Goal: Information Seeking & Learning: Learn about a topic

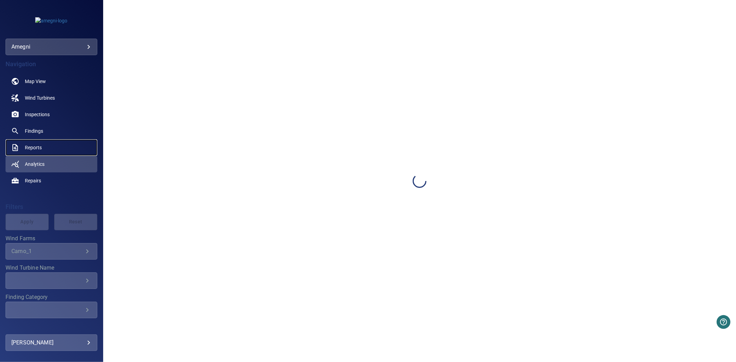
click at [49, 145] on link "Reports" at bounding box center [52, 147] width 92 height 17
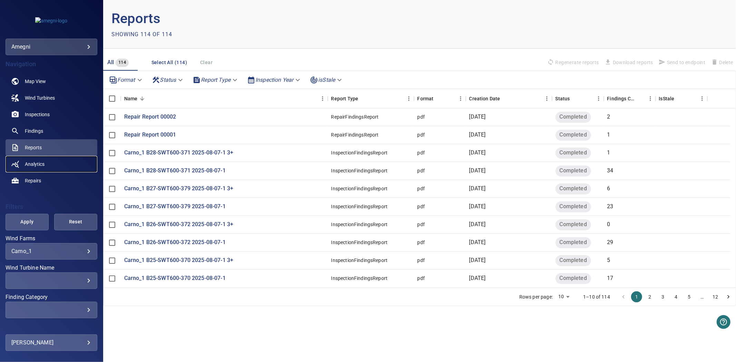
click at [36, 164] on span "Analytics" at bounding box center [35, 164] width 20 height 7
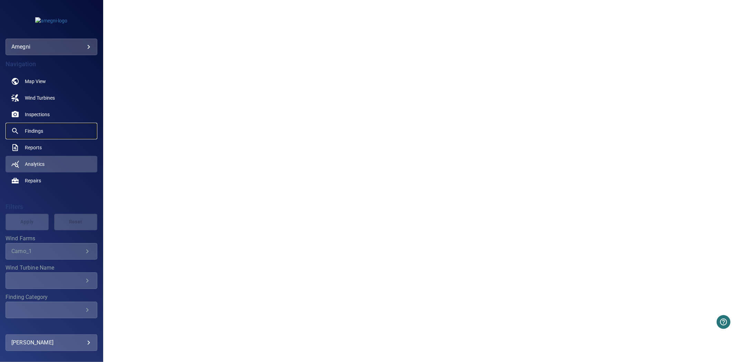
click at [40, 134] on span "Findings" at bounding box center [34, 131] width 18 height 7
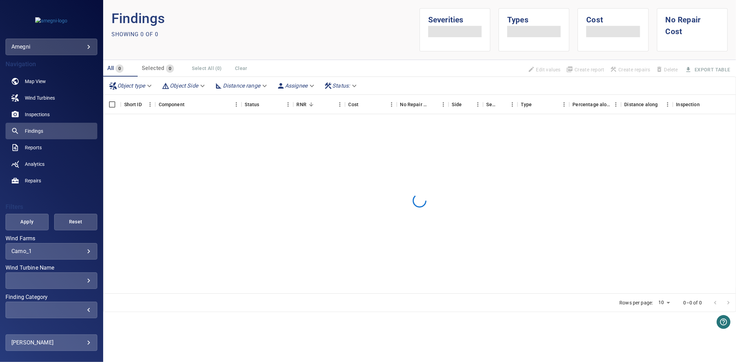
click at [46, 310] on div "​" at bounding box center [51, 310] width 80 height 7
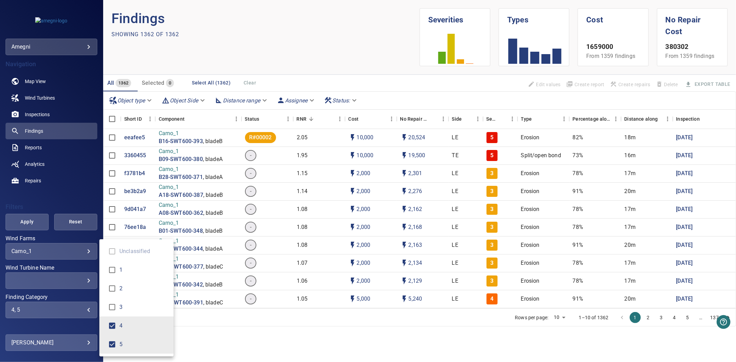
click at [111, 319] on span "4 4" at bounding box center [112, 326] width 14 height 14
click at [120, 322] on span "4" at bounding box center [143, 326] width 49 height 8
type input "*"
click at [19, 219] on div "Finding Category" at bounding box center [368, 181] width 736 height 362
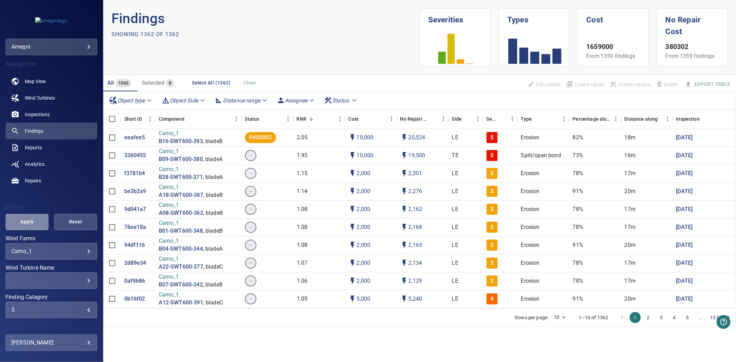
click at [28, 225] on span "Apply" at bounding box center [27, 222] width 26 height 9
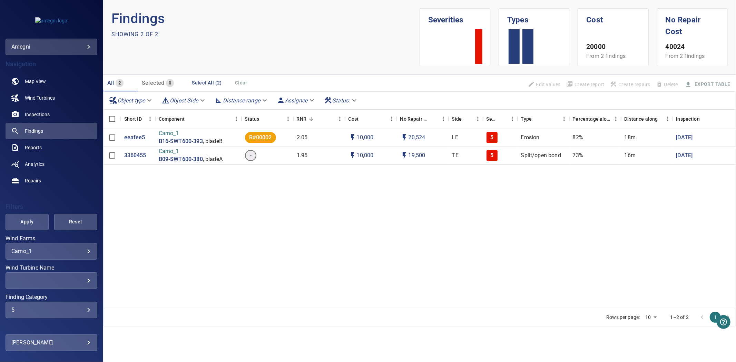
click at [272, 261] on div "eeafee5 Carno_1 B16-SWT600-393 , bladeB R#00002 2.05 10,000 20,524 LE 5 Erosion…" at bounding box center [457, 218] width 707 height 179
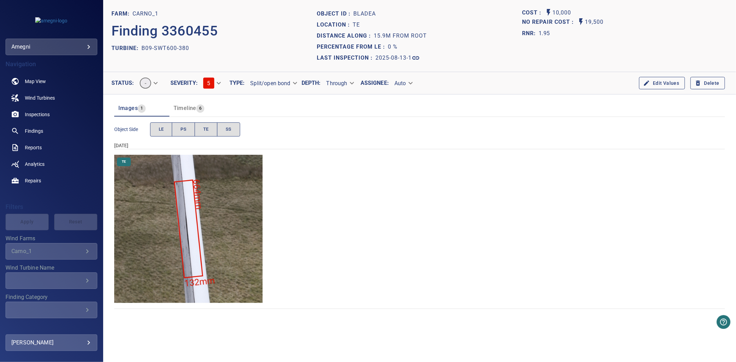
click at [217, 59] on section "FARM: Carno_1 Finding 3360455 TURBINE: B09-SWT600-380" at bounding box center [213, 35] width 205 height 55
click at [195, 48] on div "TURBINE: B09-SWT600-380" at bounding box center [213, 48] width 205 height 11
click at [198, 48] on div "TURBINE: B09-SWT600-380" at bounding box center [213, 48] width 205 height 11
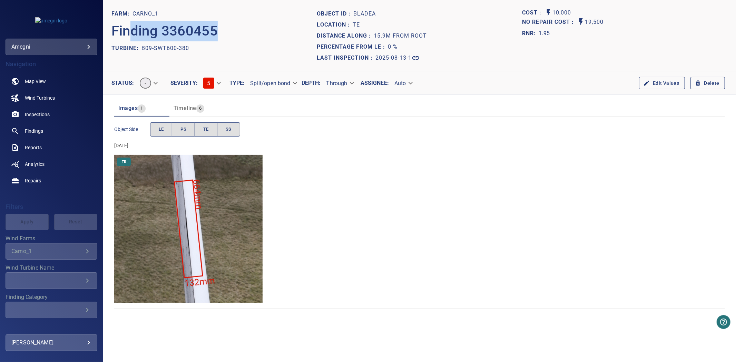
drag, startPoint x: 133, startPoint y: 33, endPoint x: 220, endPoint y: 33, distance: 87.3
click at [220, 33] on div "Finding 3360455" at bounding box center [213, 30] width 205 height 23
drag, startPoint x: 142, startPoint y: 47, endPoint x: 194, endPoint y: 49, distance: 51.8
click at [194, 49] on div "TURBINE: B09-SWT600-380" at bounding box center [213, 48] width 205 height 11
copy p "B09-SWT600-380"
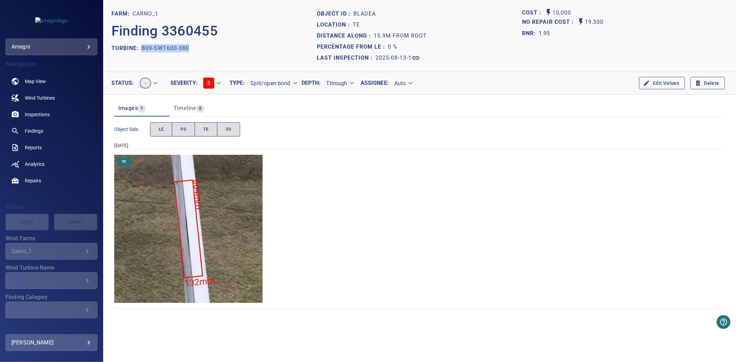
click at [394, 223] on div "TE" at bounding box center [419, 229] width 611 height 149
